Goal: Check status

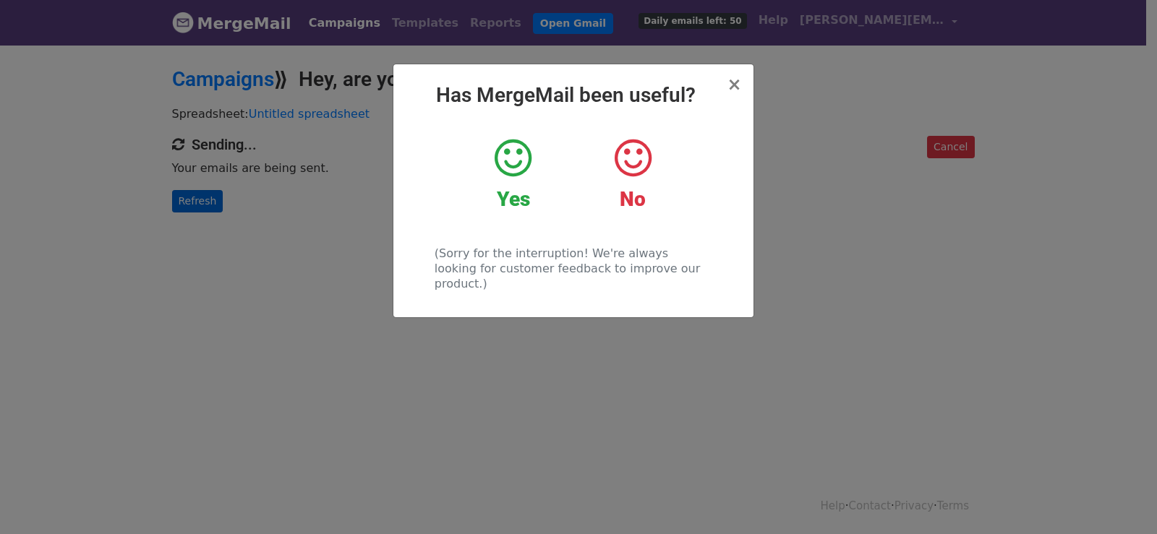
click at [213, 197] on div "× Has MergeMail been useful? Yes No (Sorry for the interruption! We're always l…" at bounding box center [578, 288] width 1157 height 491
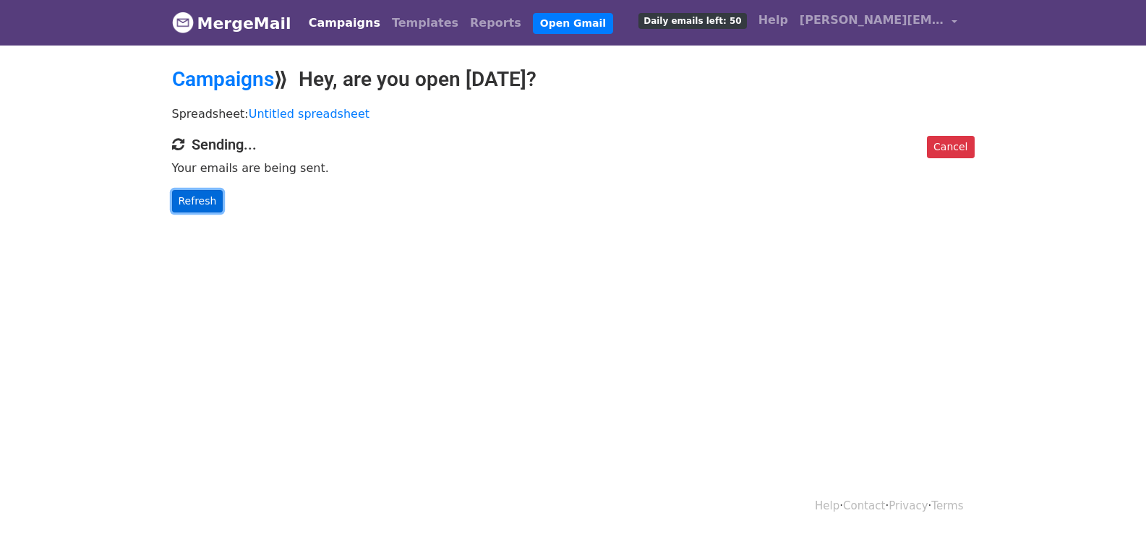
click at [191, 197] on link "Refresh" at bounding box center [197, 201] width 51 height 22
click at [189, 198] on link "Refresh" at bounding box center [197, 201] width 51 height 22
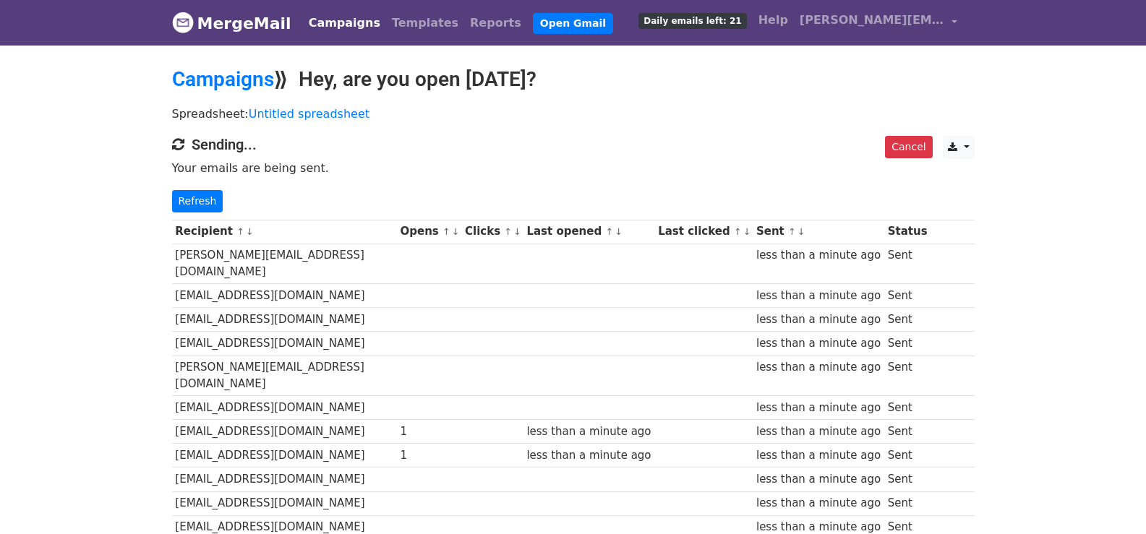
click at [197, 202] on link "Refresh" at bounding box center [197, 201] width 51 height 22
